Goal: Task Accomplishment & Management: Use online tool/utility

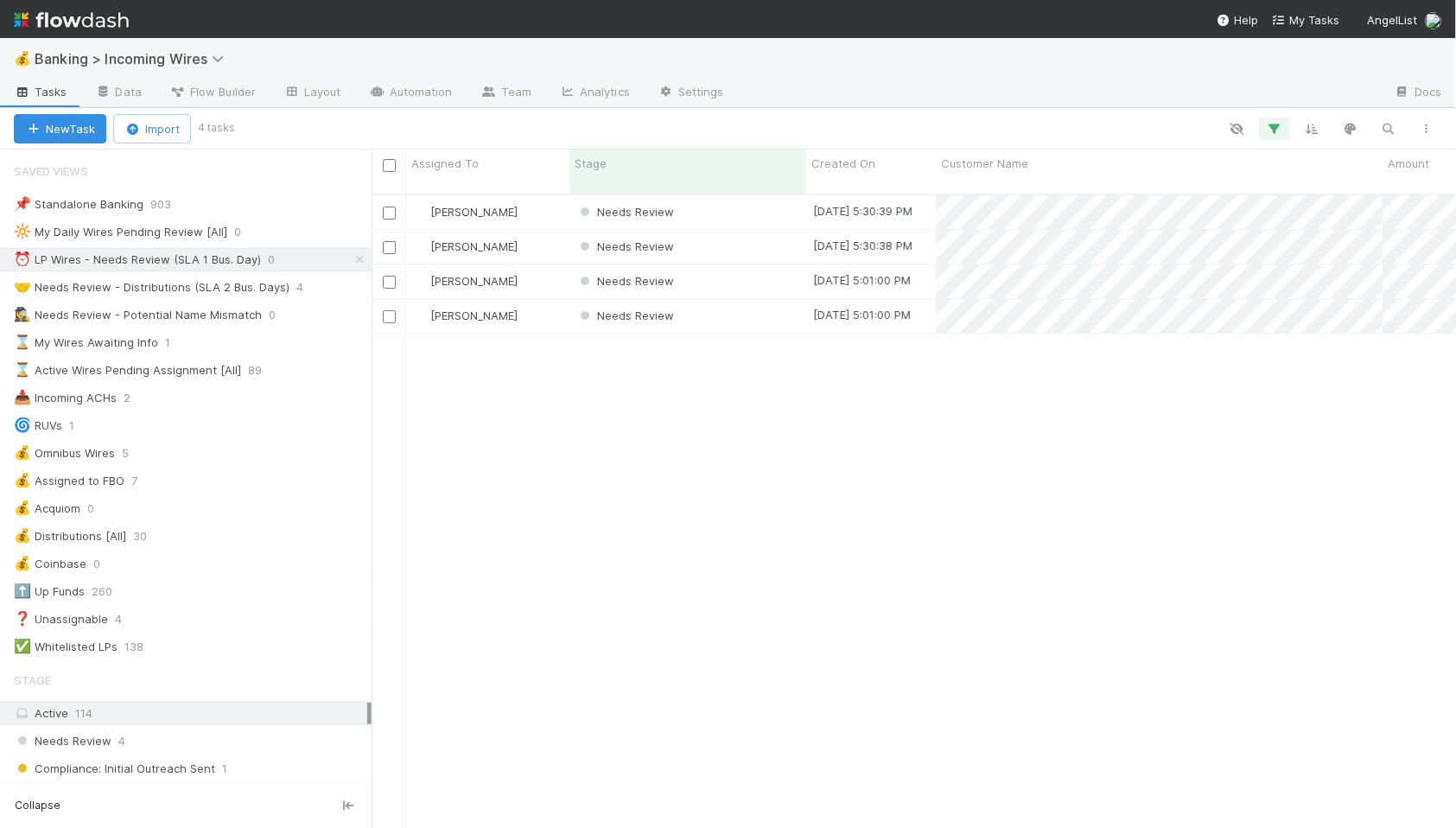
scroll to position [649, 1085]
click at [725, 195] on div "Needs Review" at bounding box center [688, 211] width 237 height 34
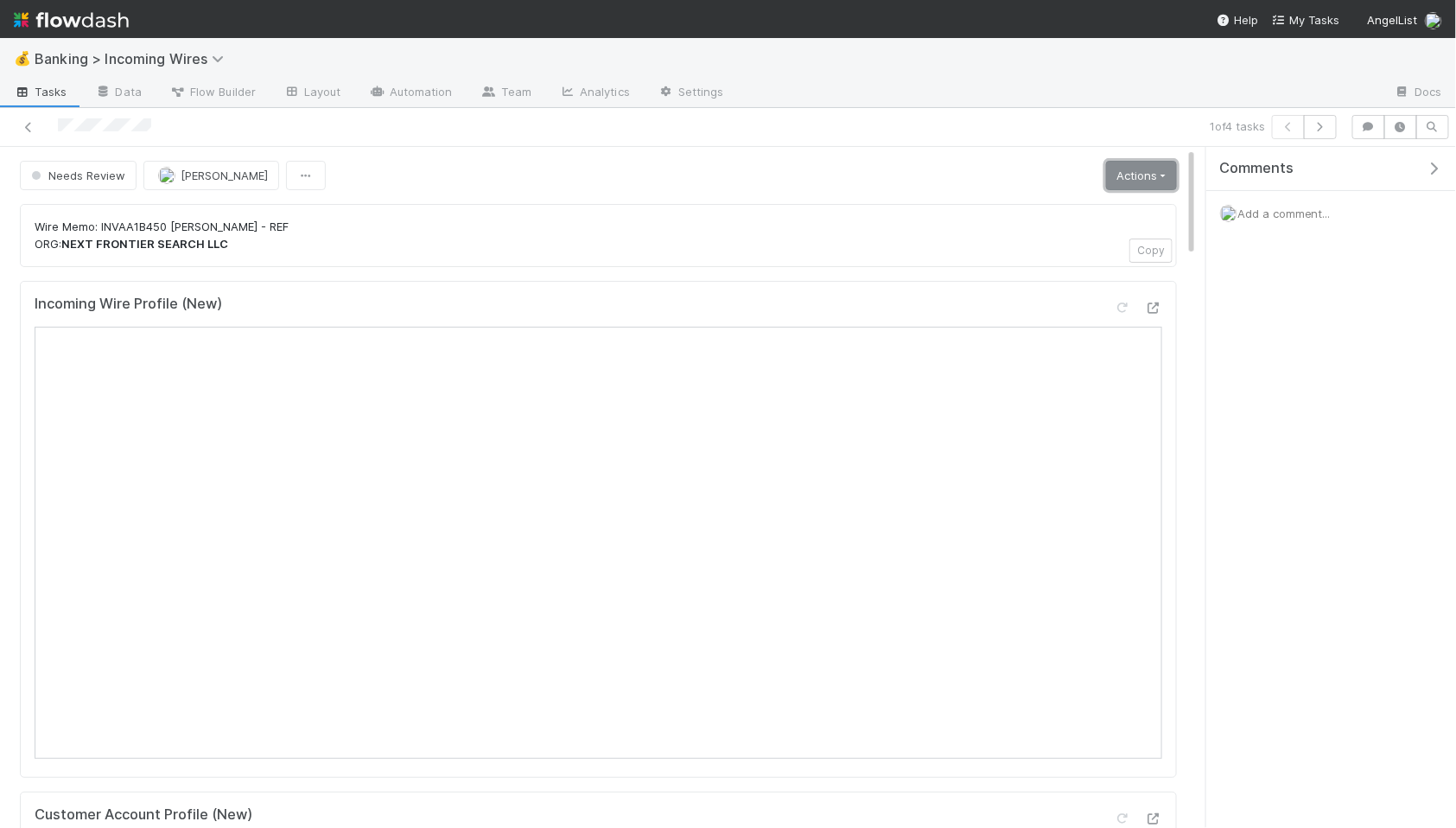
click at [1172, 179] on link "Actions" at bounding box center [1140, 176] width 70 height 30
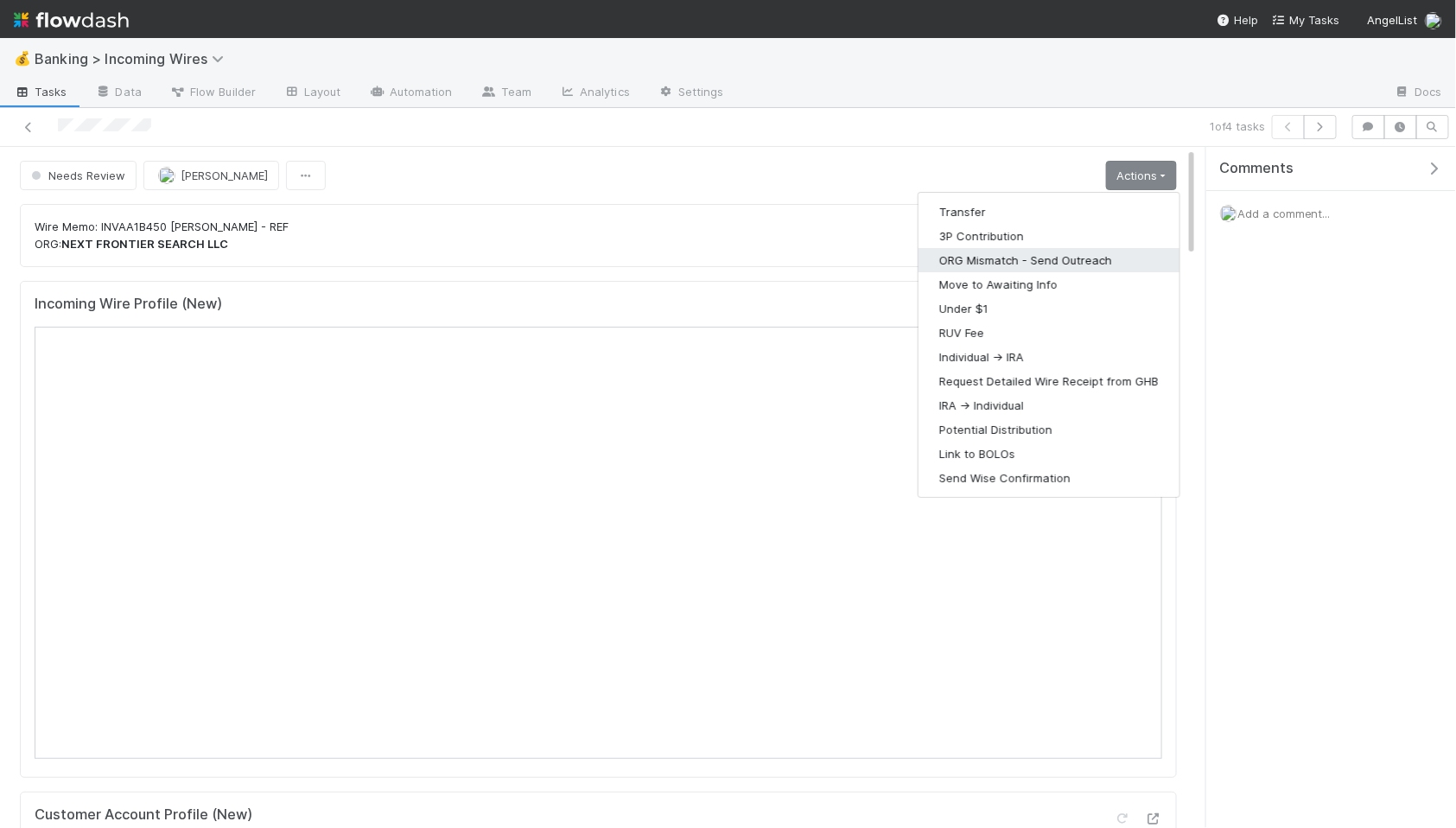
click at [991, 263] on button "ORG Mismatch - Send Outreach" at bounding box center [1049, 260] width 261 height 24
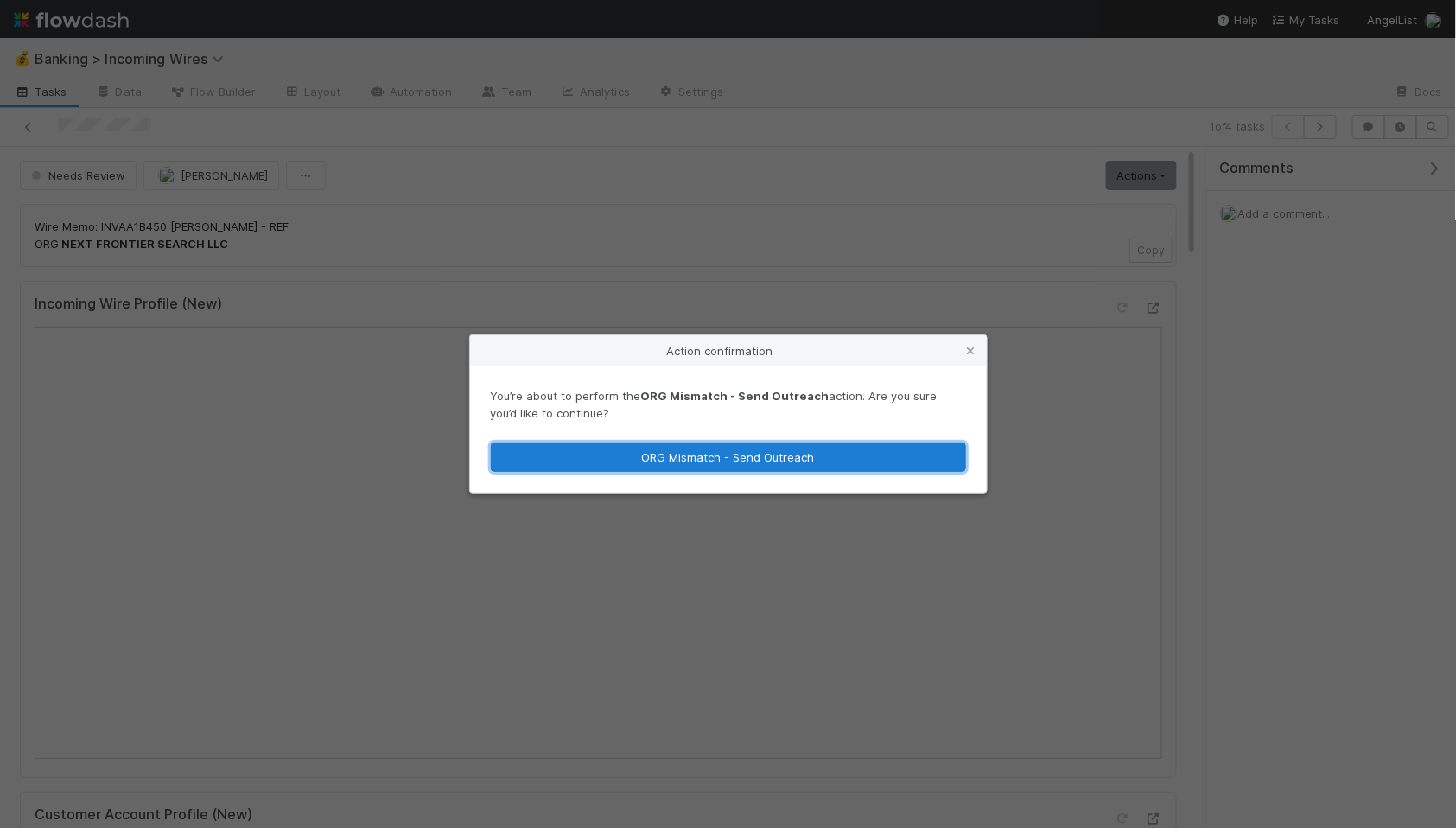
click at [904, 464] on button "ORG Mismatch - Send Outreach" at bounding box center [728, 457] width 475 height 30
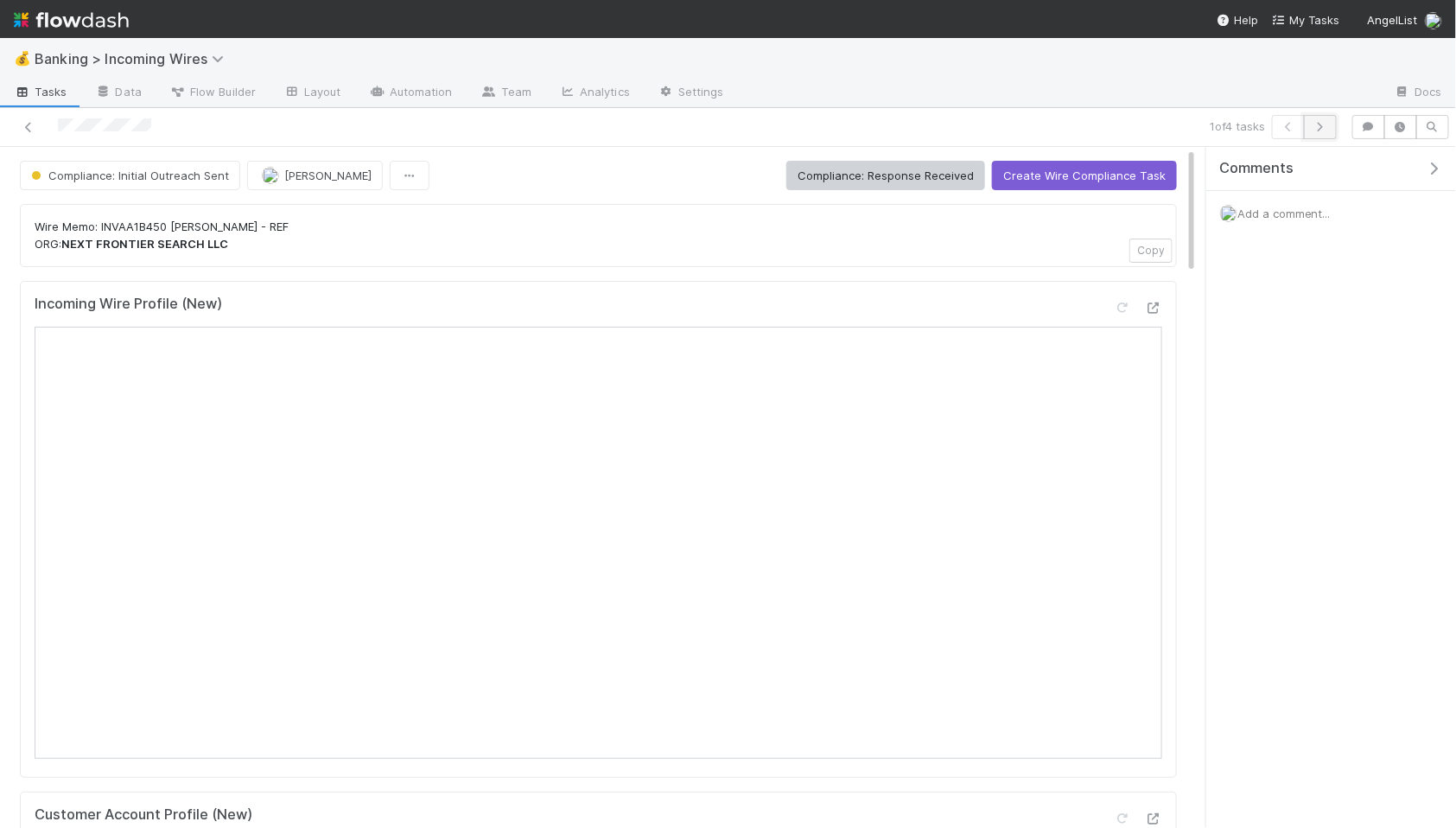
click at [1325, 129] on icon "button" at bounding box center [1320, 127] width 17 height 10
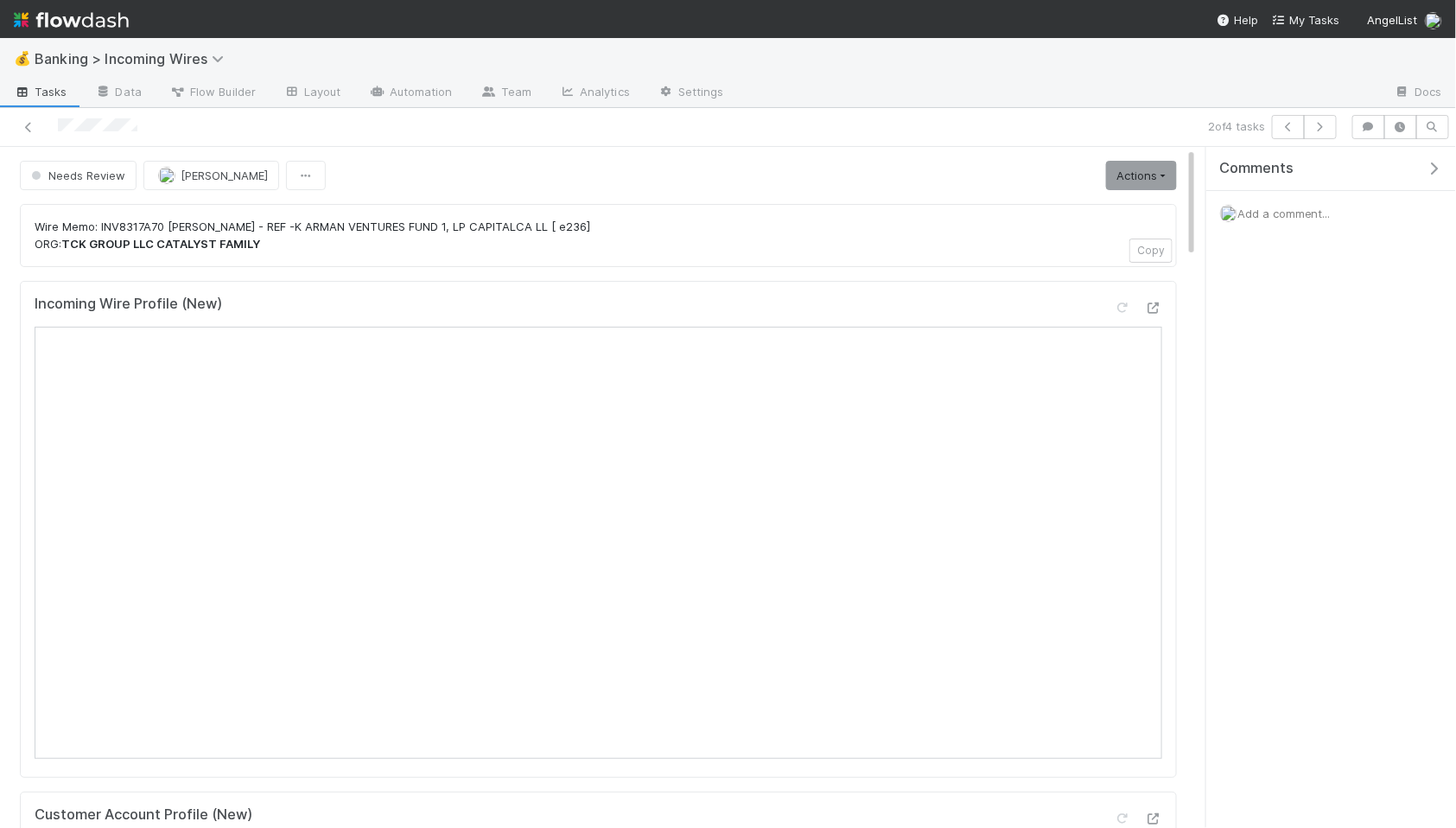
click at [1148, 177] on link "Actions" at bounding box center [1140, 176] width 70 height 30
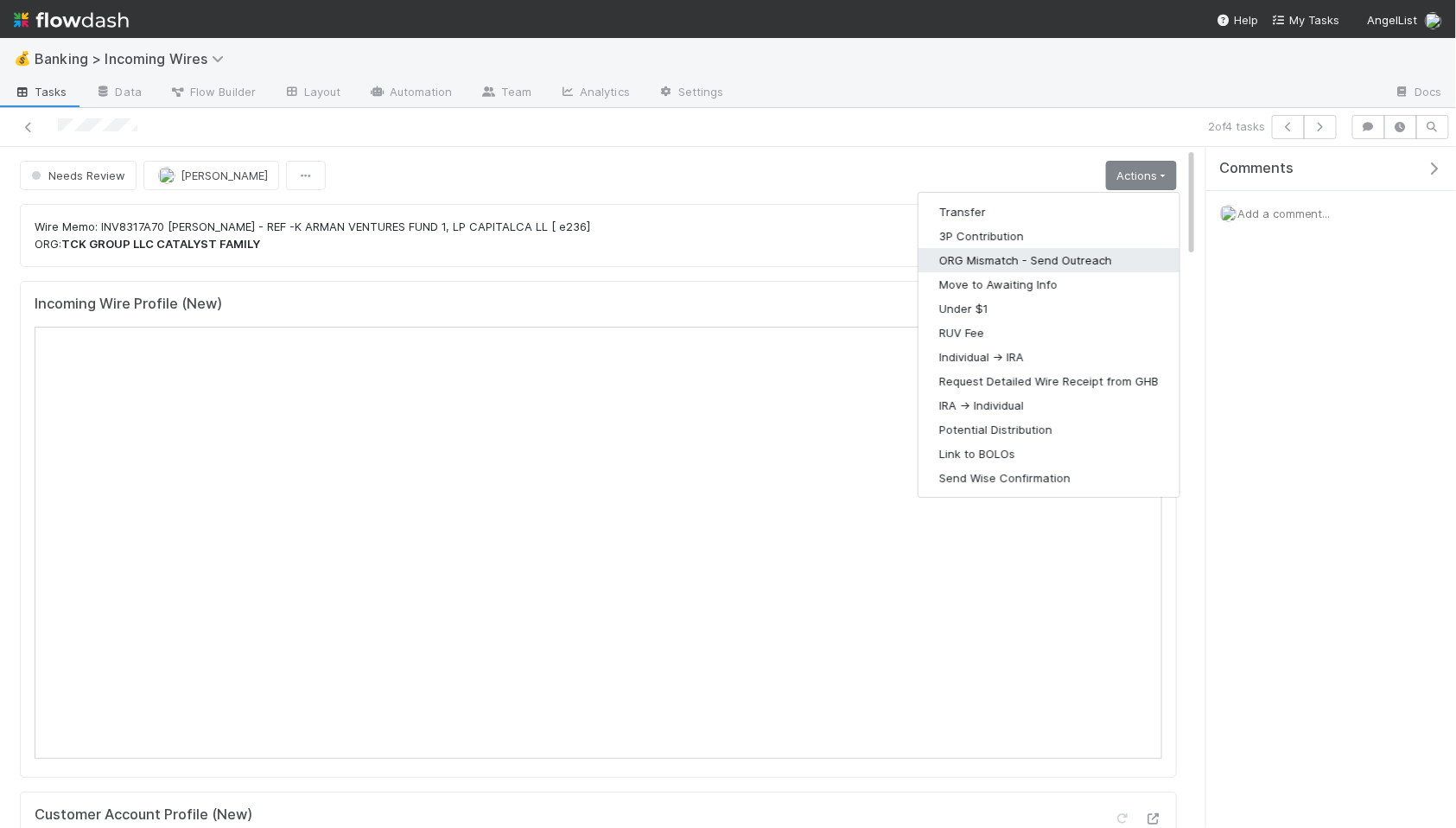
click at [1044, 265] on button "ORG Mismatch - Send Outreach" at bounding box center [1049, 260] width 261 height 24
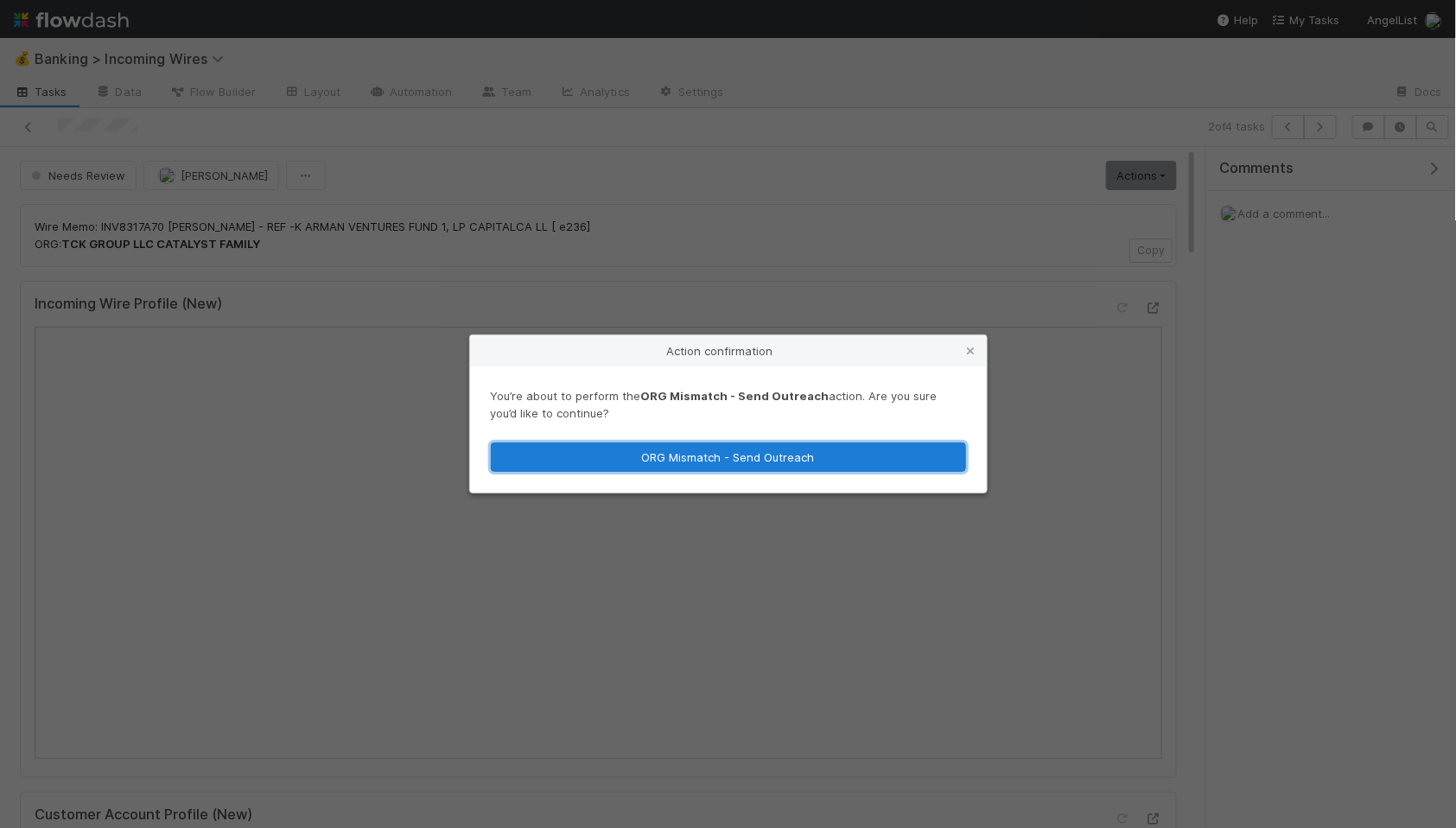
click at [847, 463] on button "ORG Mismatch - Send Outreach" at bounding box center [728, 457] width 475 height 30
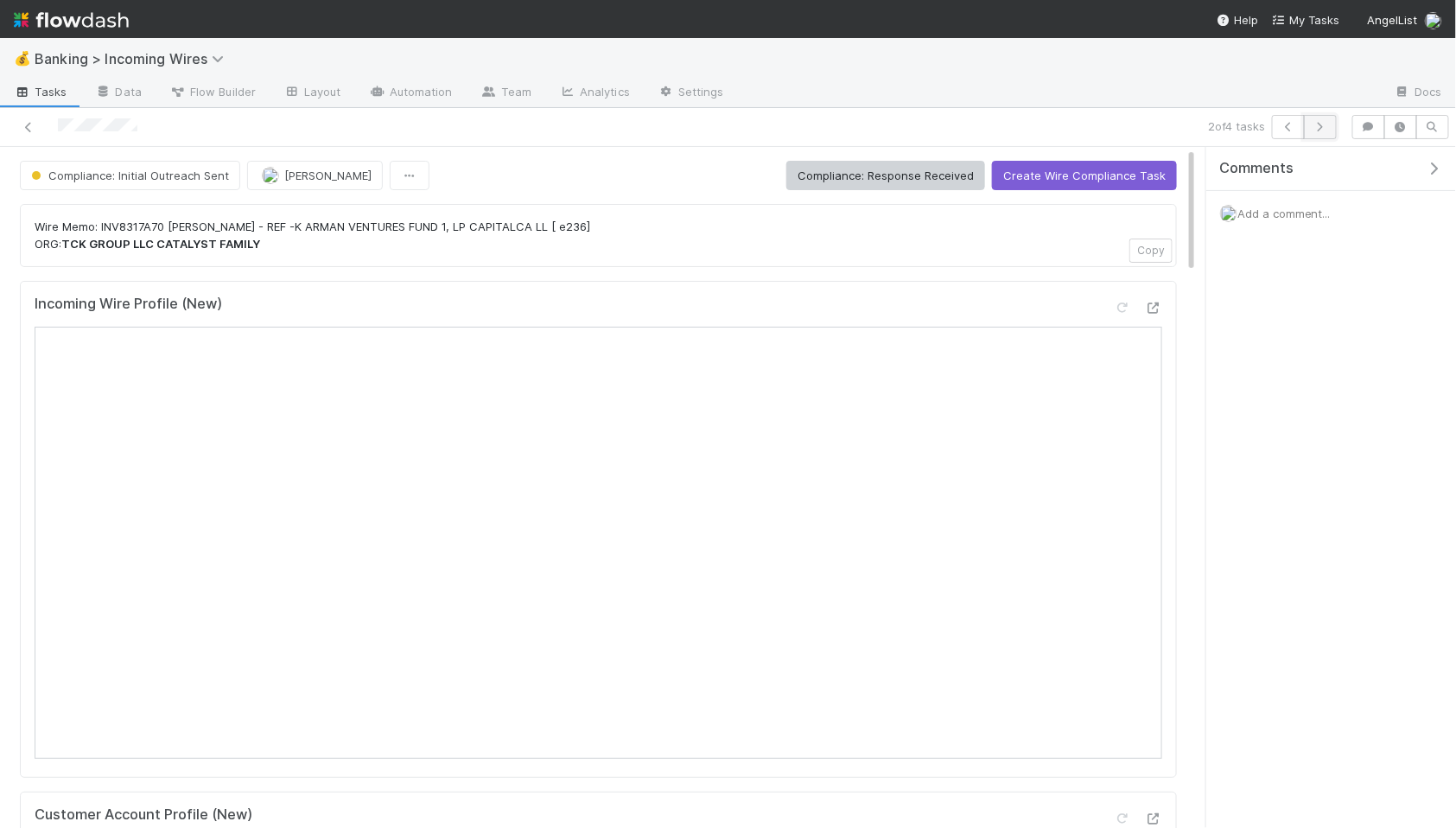
click at [1320, 130] on icon "button" at bounding box center [1320, 127] width 17 height 10
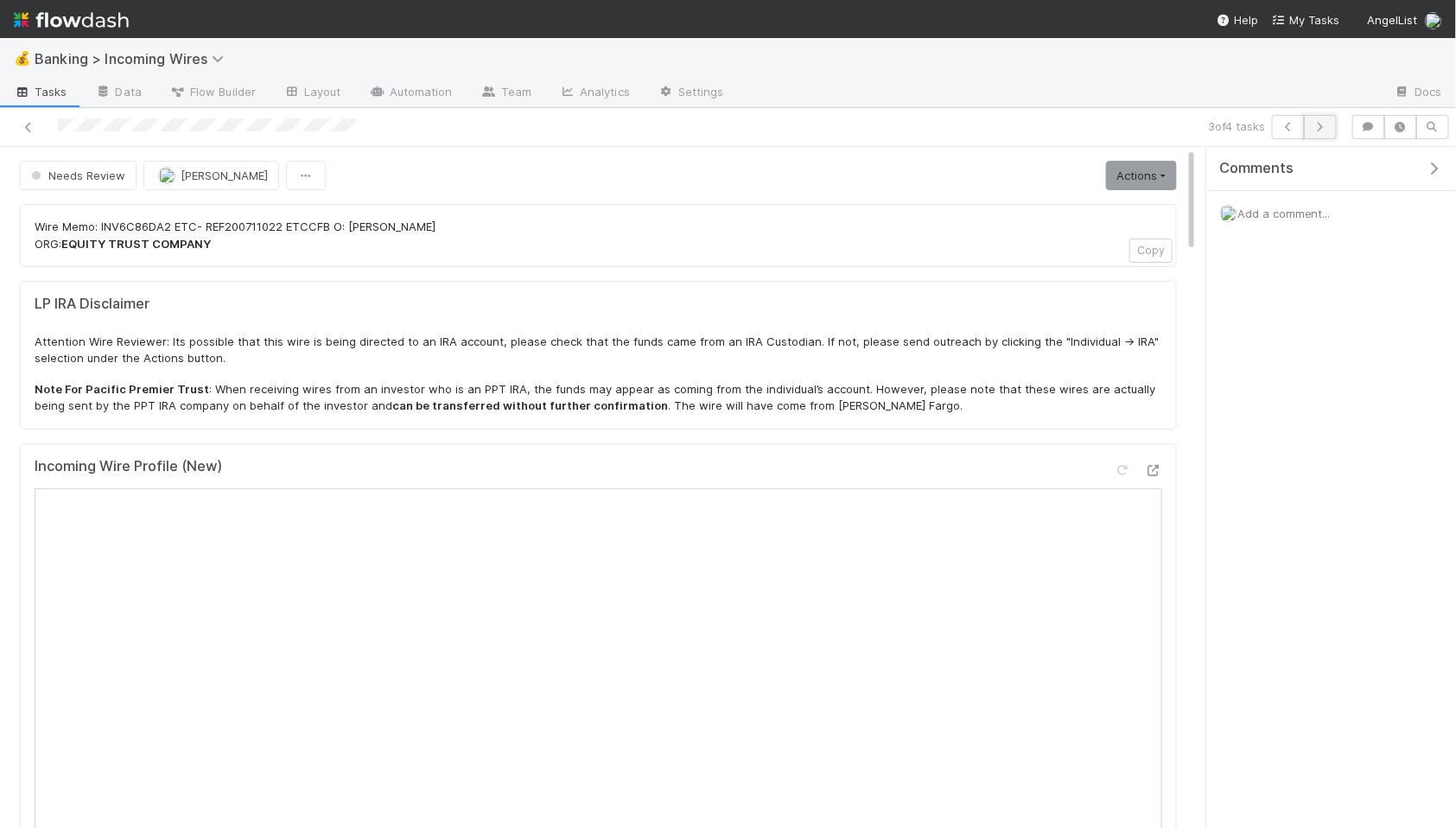
click at [1313, 126] on icon "button" at bounding box center [1320, 127] width 17 height 10
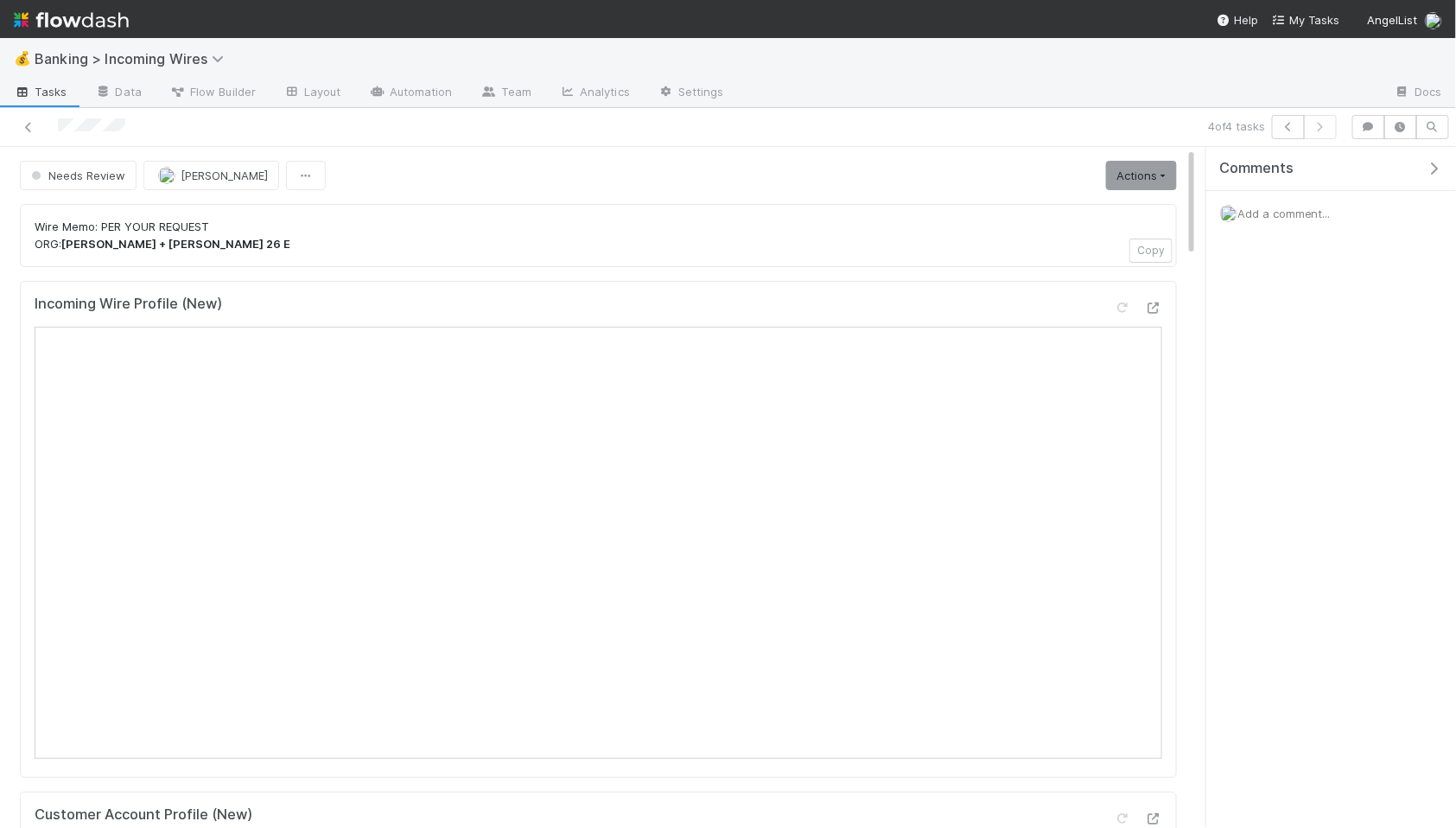
click at [1281, 217] on span "Add a comment..." at bounding box center [1283, 213] width 93 height 14
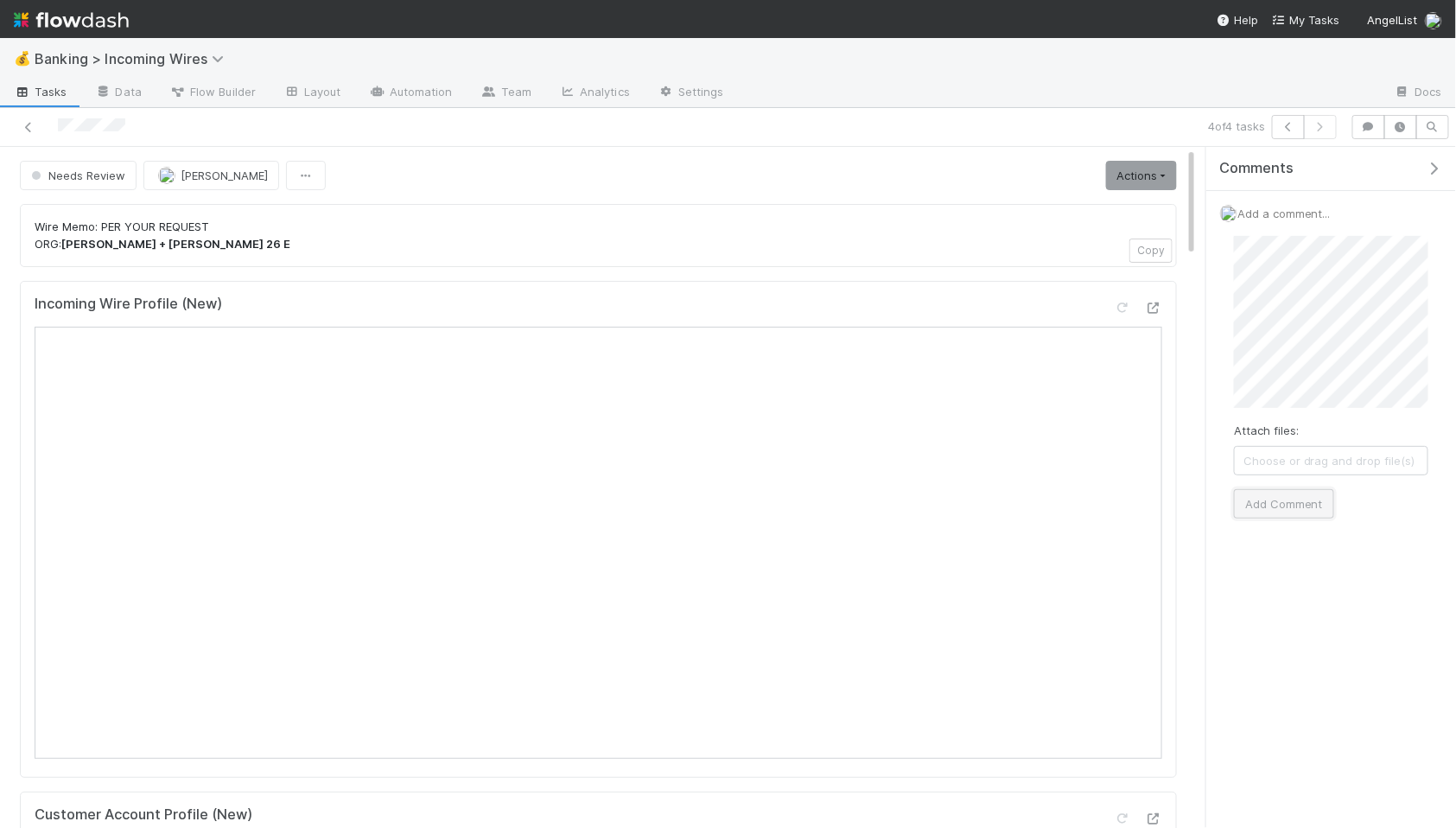
drag, startPoint x: 1278, startPoint y: 511, endPoint x: 1252, endPoint y: 516, distance: 26.5
click at [1278, 511] on button "Add Comment" at bounding box center [1283, 504] width 100 height 30
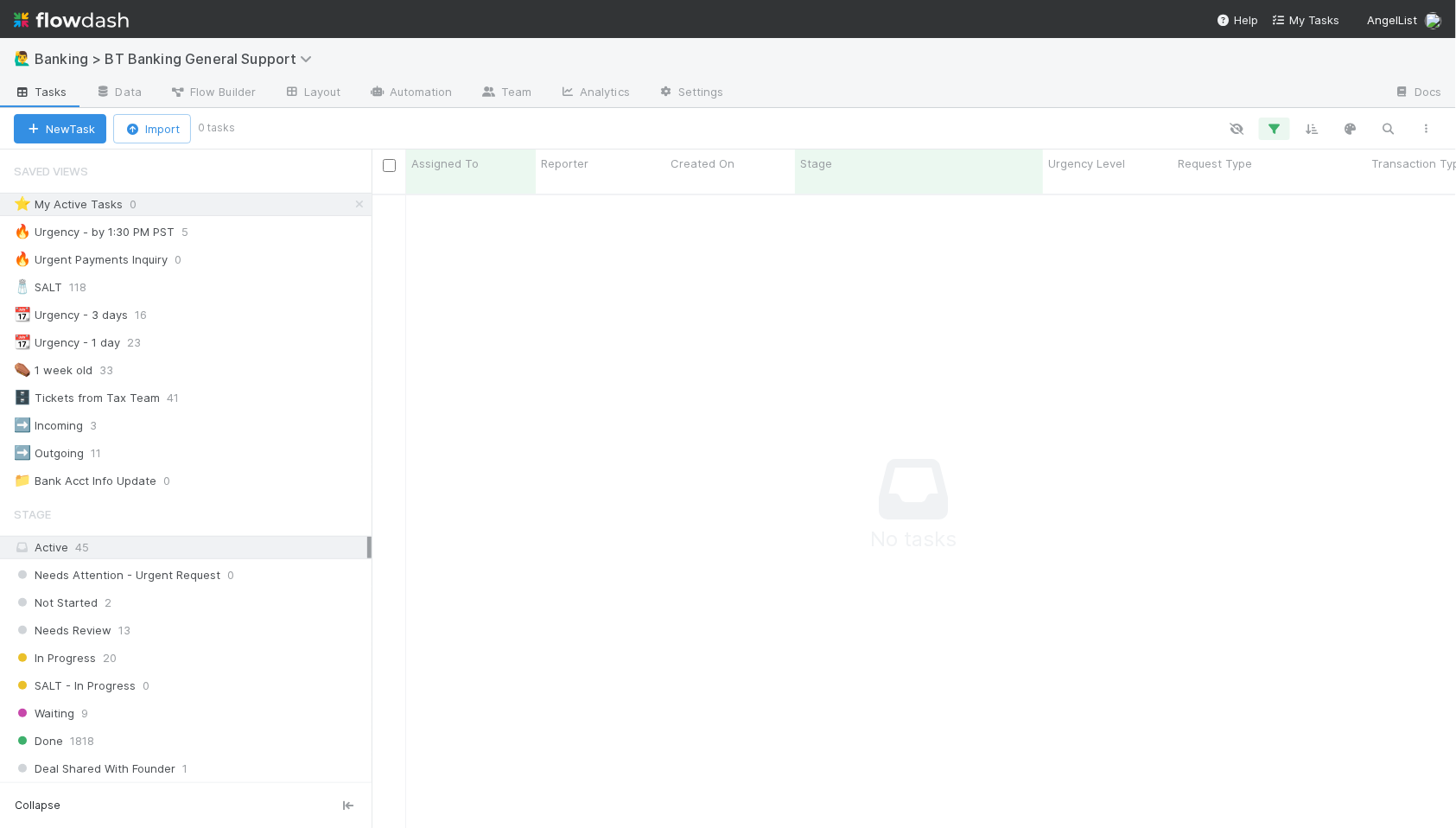
scroll to position [649, 1085]
